Goal: Task Accomplishment & Management: Use online tool/utility

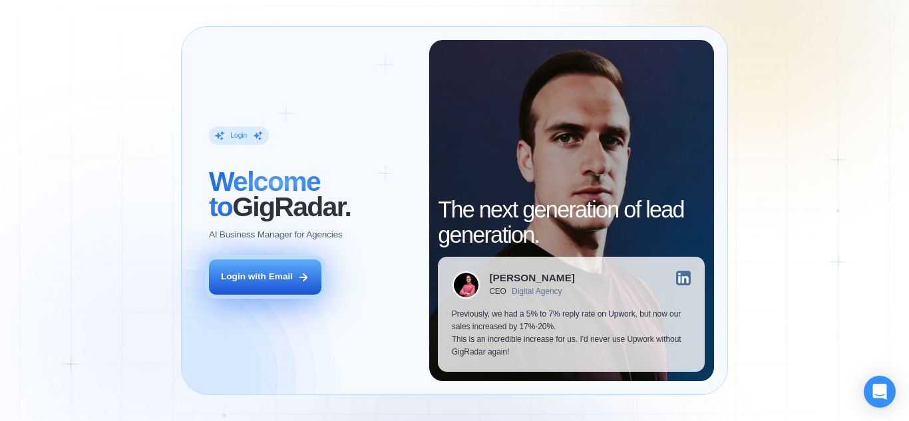
click at [262, 287] on button "Login with Email" at bounding box center [265, 277] width 112 height 35
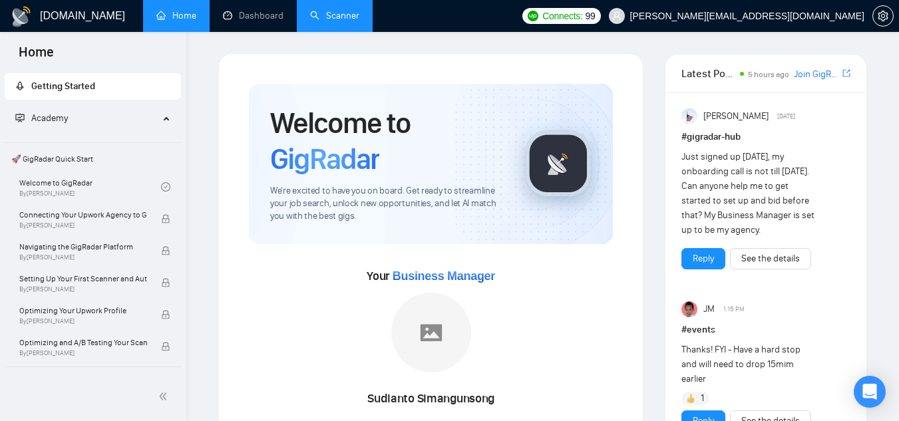
click at [326, 10] on link "Scanner" at bounding box center [334, 15] width 49 height 11
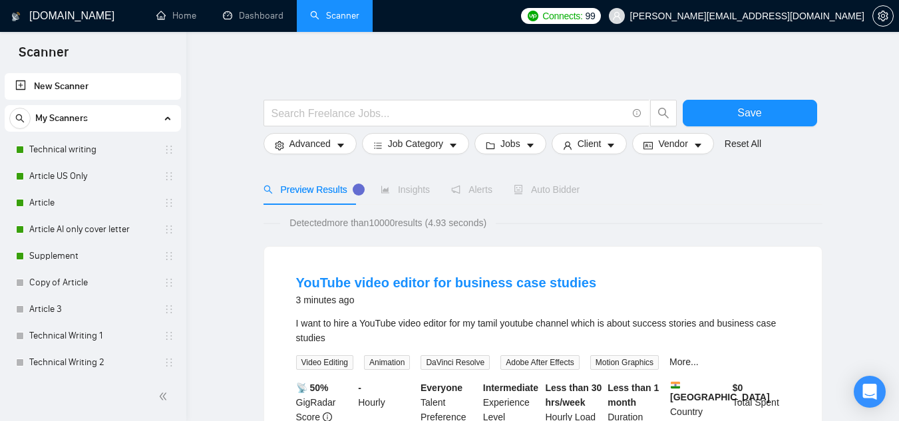
click at [73, 156] on link "Technical writing" at bounding box center [92, 149] width 126 height 27
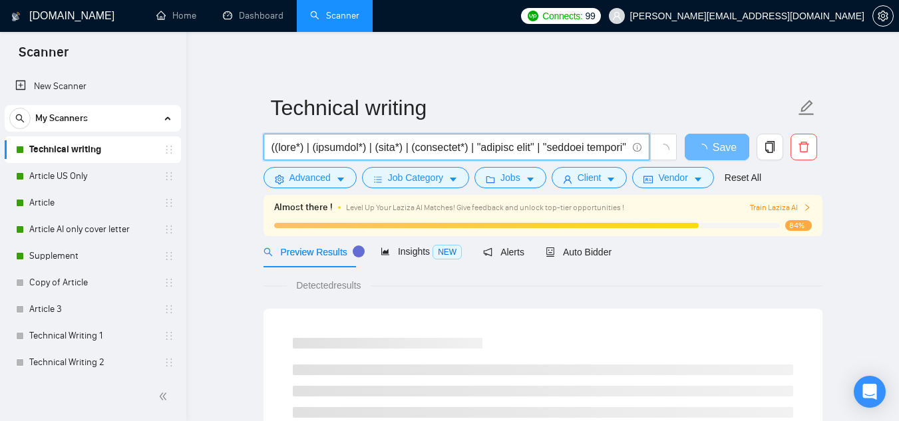
click at [603, 142] on input "text" at bounding box center [449, 147] width 355 height 17
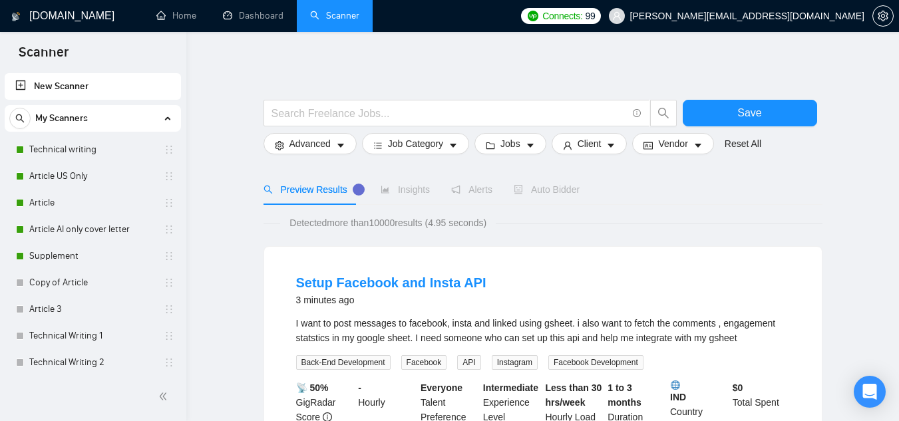
click at [623, 187] on div "Preview Results Insights Alerts Auto Bidder" at bounding box center [543, 189] width 559 height 31
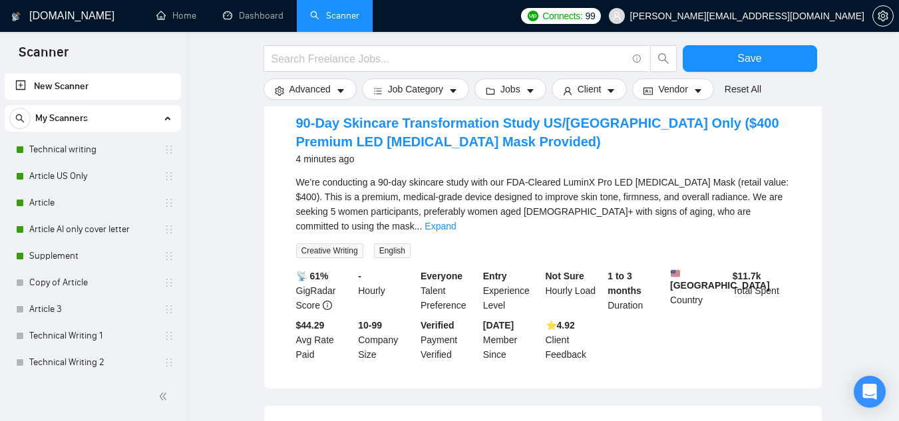
scroll to position [431, 0]
click at [456, 220] on link "Expand" at bounding box center [440, 225] width 31 height 11
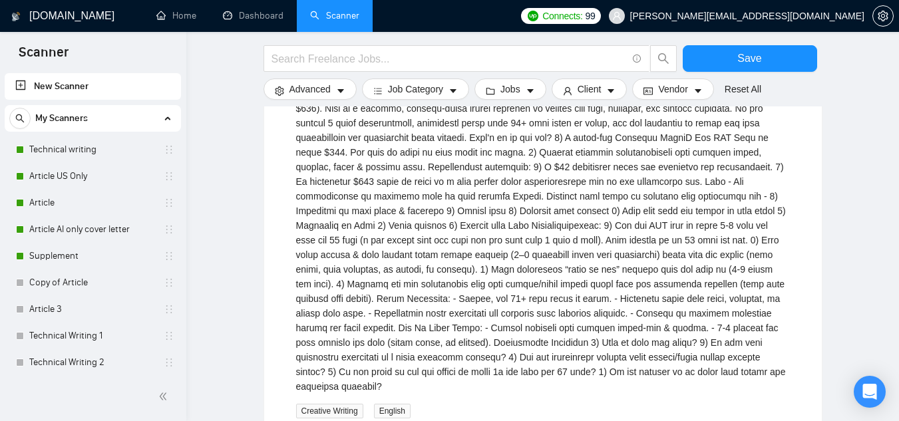
scroll to position [518, 0]
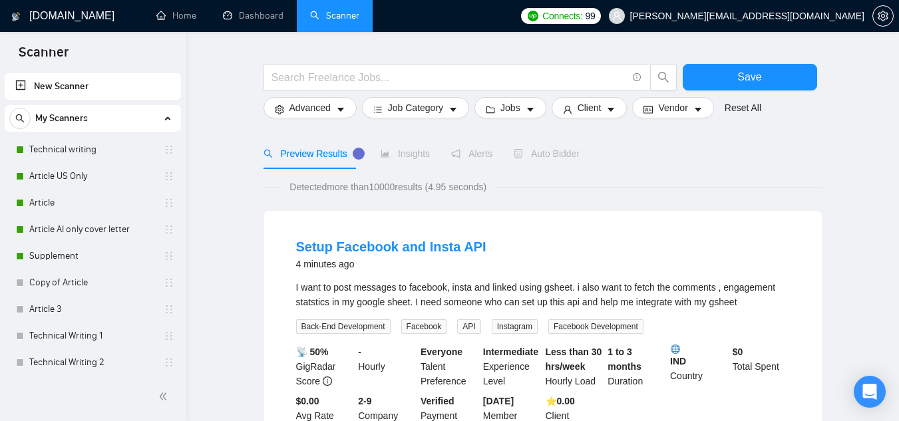
scroll to position [0, 0]
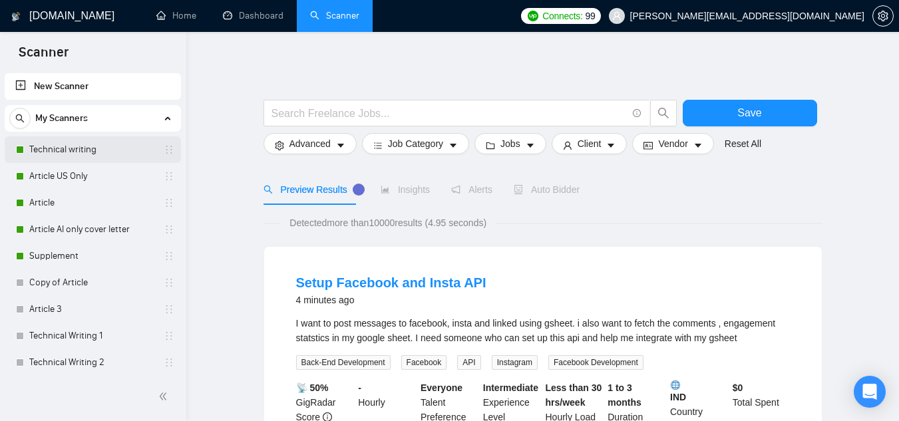
click at [71, 150] on link "Technical writing" at bounding box center [92, 149] width 126 height 27
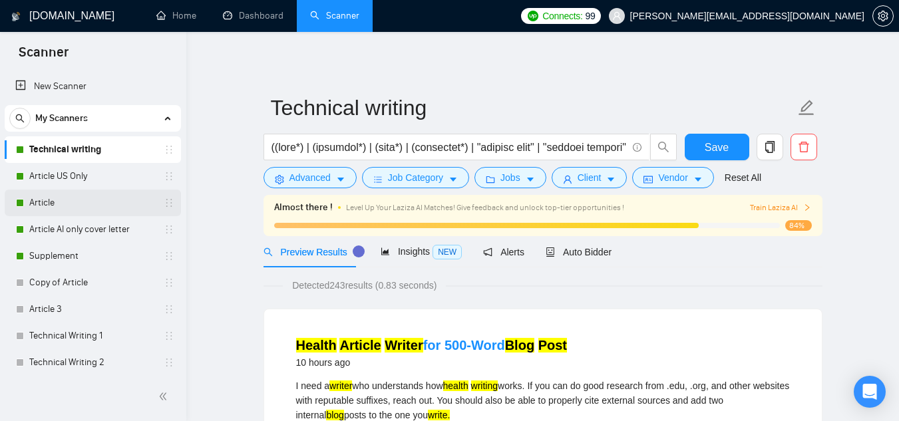
scroll to position [1, 0]
click at [96, 182] on link "Article US Only" at bounding box center [92, 175] width 126 height 27
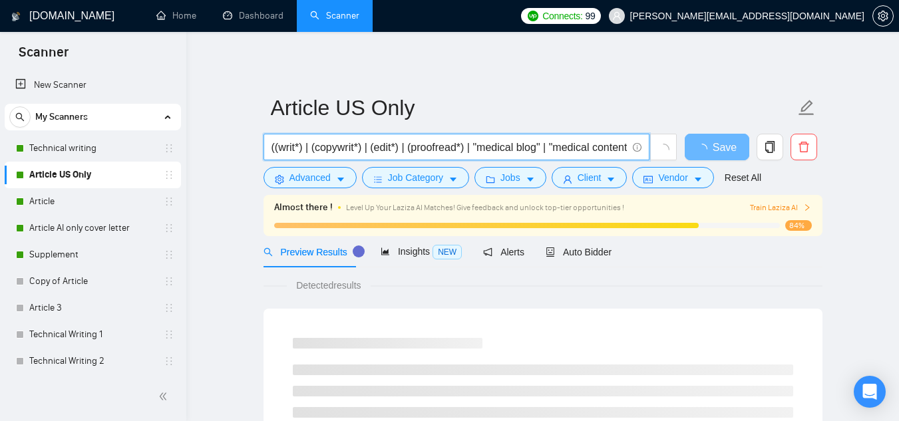
click at [612, 145] on input "((writ*) | (copywrit*) | (edit*) | (proofread*) | "medical blog" | "medical con…" at bounding box center [449, 147] width 355 height 17
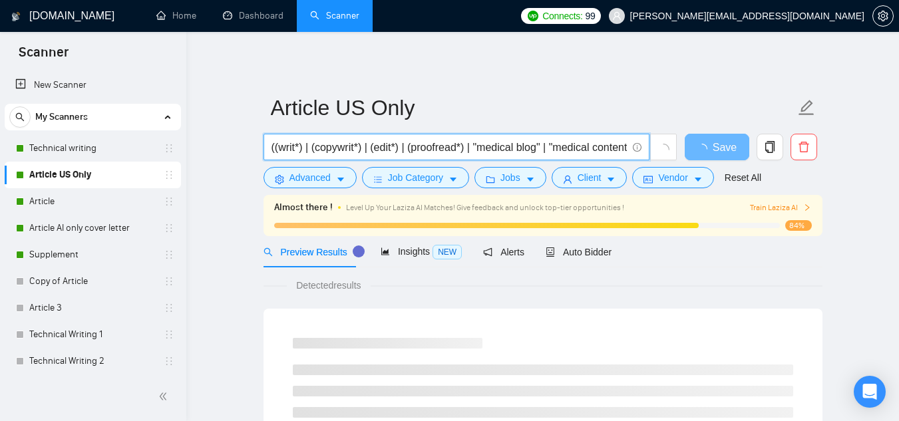
click at [612, 145] on input "((writ*) | (copywrit*) | (edit*) | (proofread*) | "medical blog" | "medical con…" at bounding box center [449, 147] width 355 height 17
click at [631, 154] on span at bounding box center [636, 147] width 12 height 17
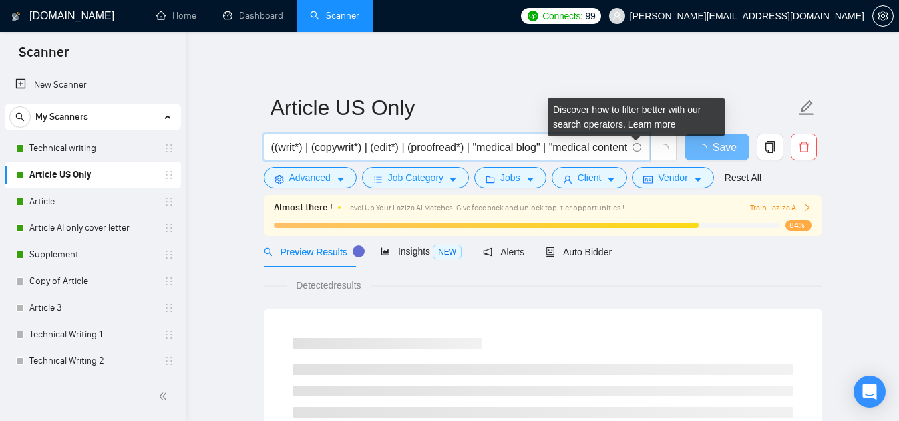
click at [636, 152] on span at bounding box center [636, 147] width 12 height 17
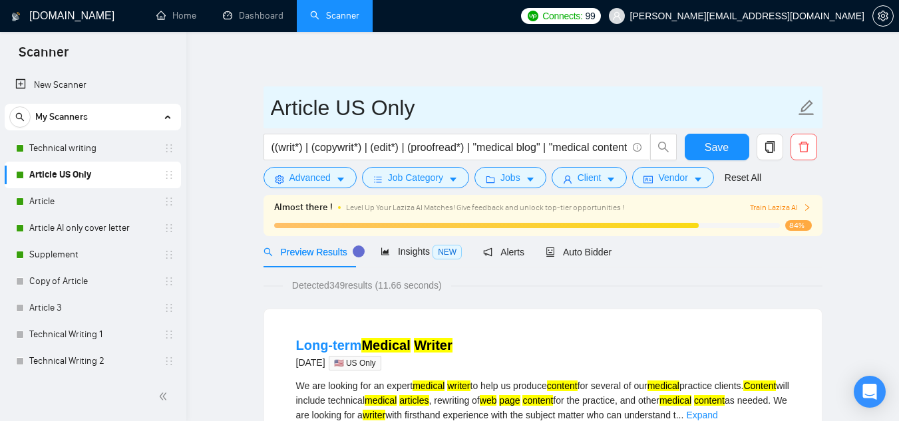
click at [587, 102] on input "Article US Only" at bounding box center [533, 107] width 524 height 33
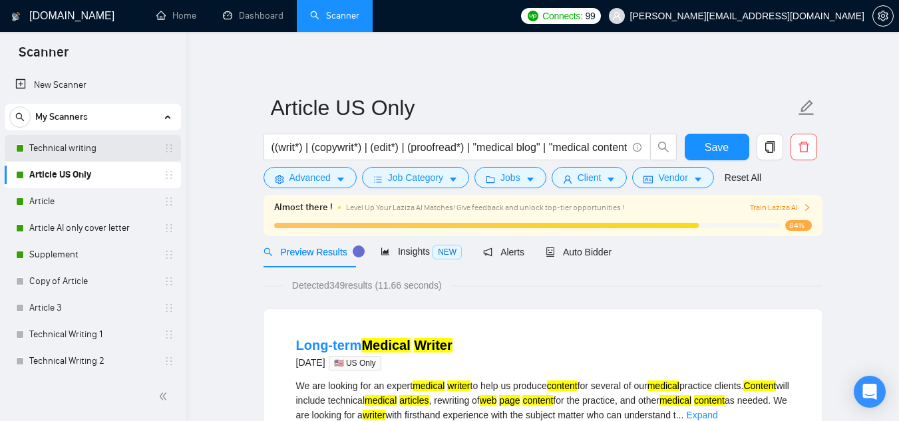
drag, startPoint x: 94, startPoint y: 148, endPoint x: 69, endPoint y: 149, distance: 26.0
click at [69, 149] on link "Technical writing" at bounding box center [92, 148] width 126 height 27
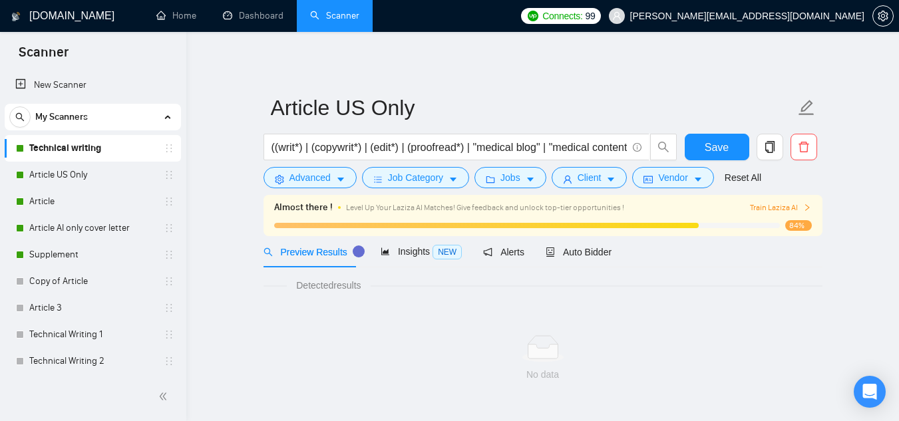
click at [69, 149] on link "Technical writing" at bounding box center [92, 148] width 126 height 27
